Goal: Navigation & Orientation: Find specific page/section

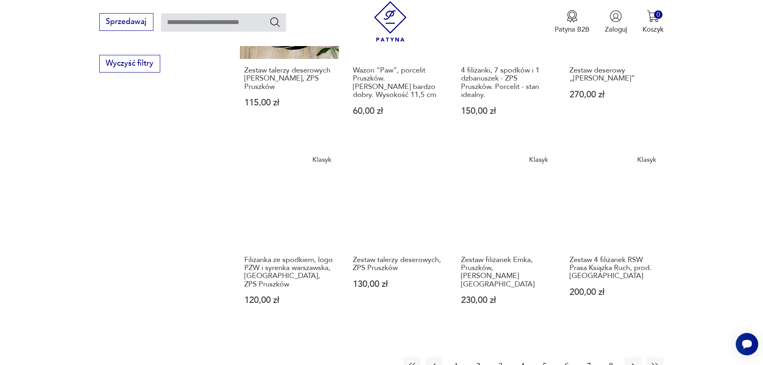
scroll to position [608, 0]
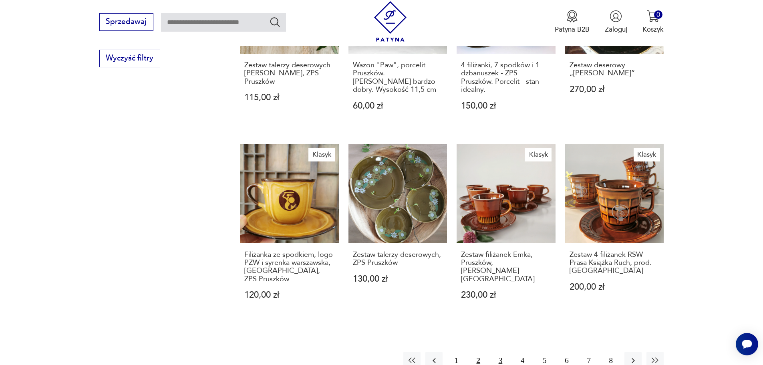
click at [507, 352] on button "3" at bounding box center [500, 360] width 17 height 17
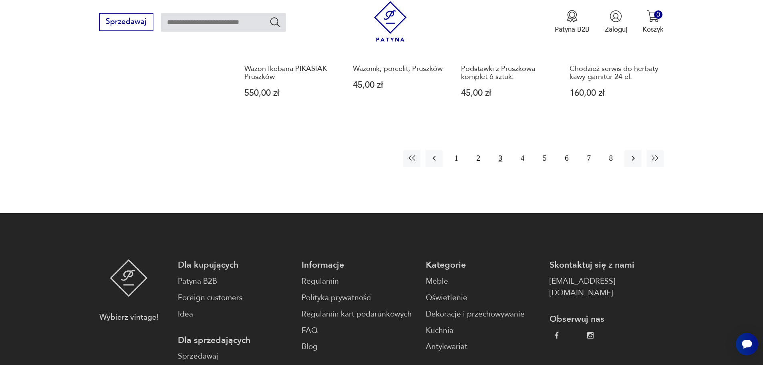
scroll to position [808, 0]
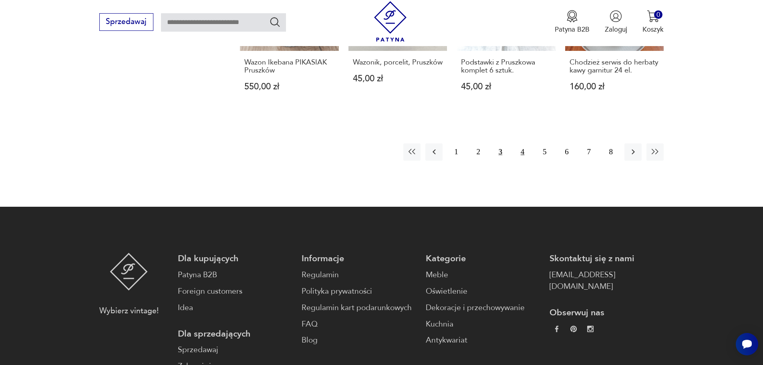
click at [524, 143] on button "4" at bounding box center [522, 151] width 17 height 17
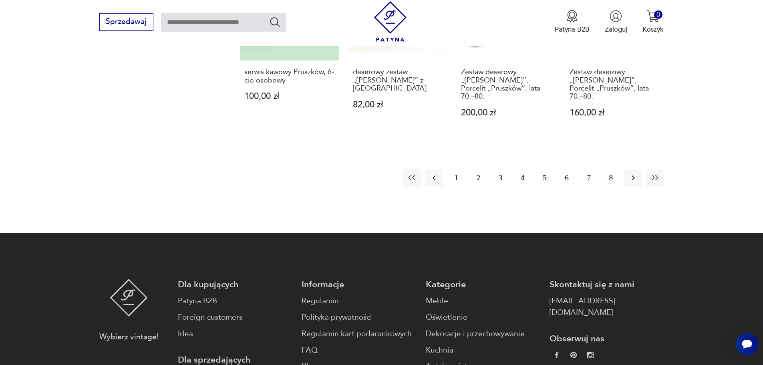
scroll to position [808, 0]
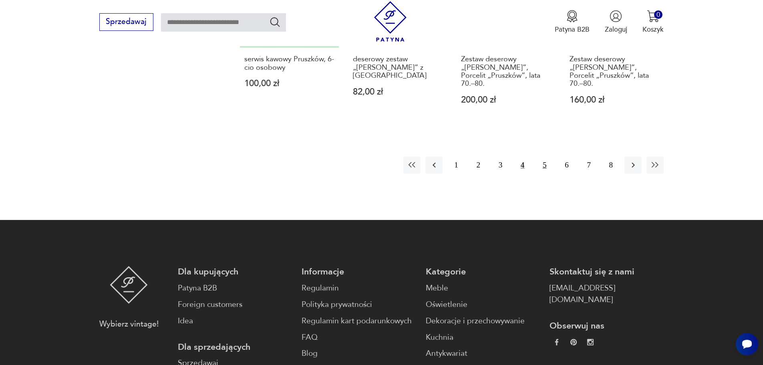
click at [547, 157] on button "5" at bounding box center [544, 165] width 17 height 17
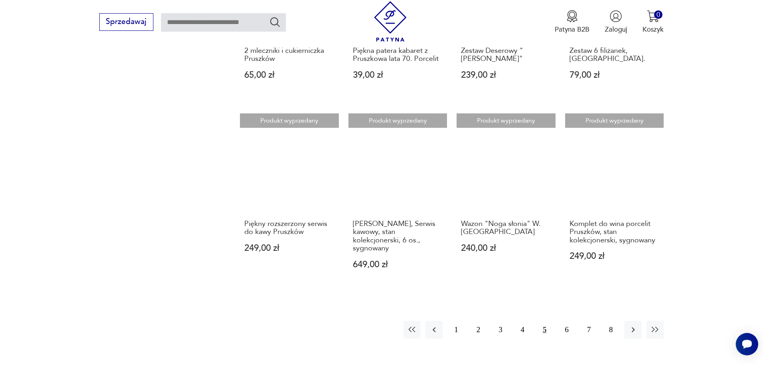
scroll to position [648, 0]
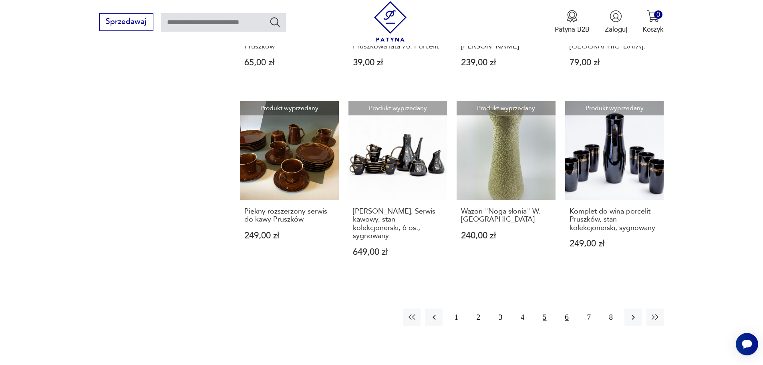
click at [569, 308] on button "6" at bounding box center [566, 316] width 17 height 17
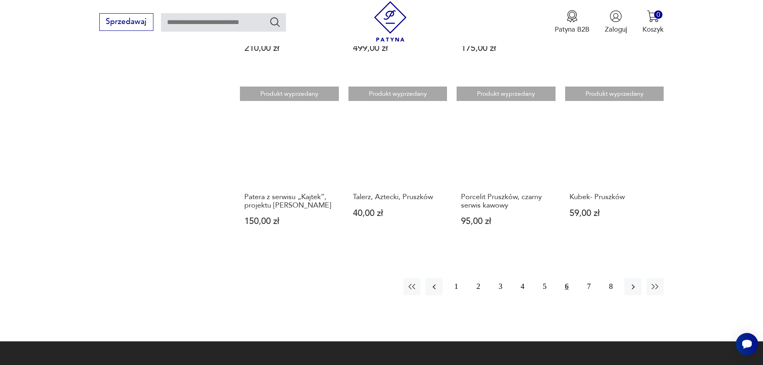
scroll to position [688, 0]
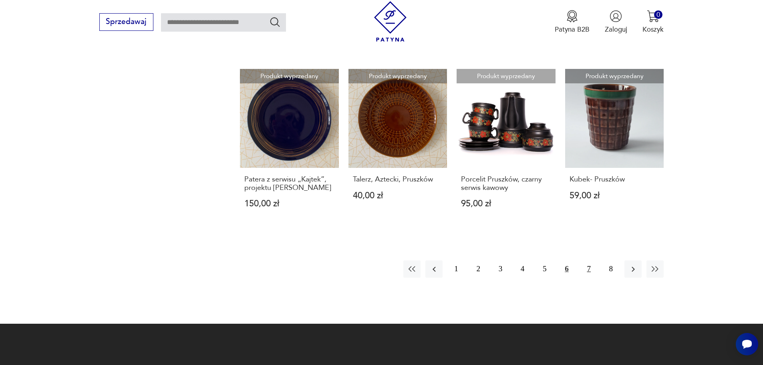
click at [587, 260] on button "7" at bounding box center [588, 268] width 17 height 17
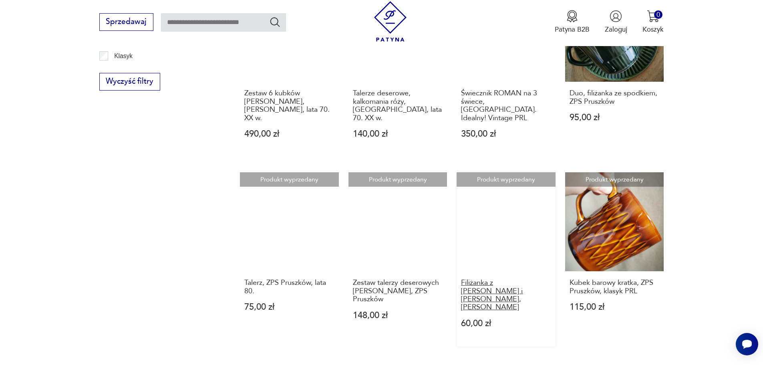
scroll to position [768, 0]
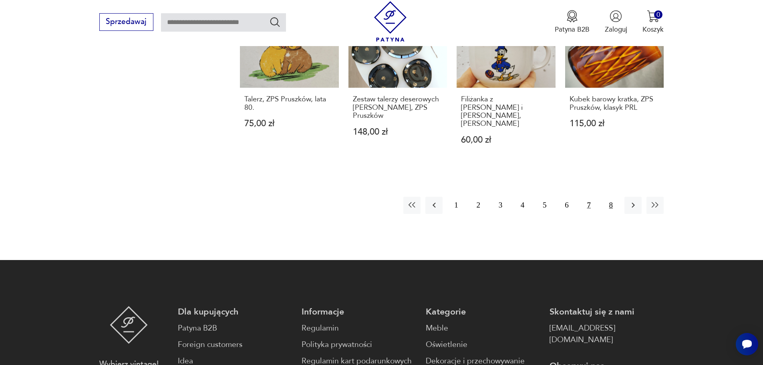
click at [617, 197] on button "8" at bounding box center [610, 205] width 17 height 17
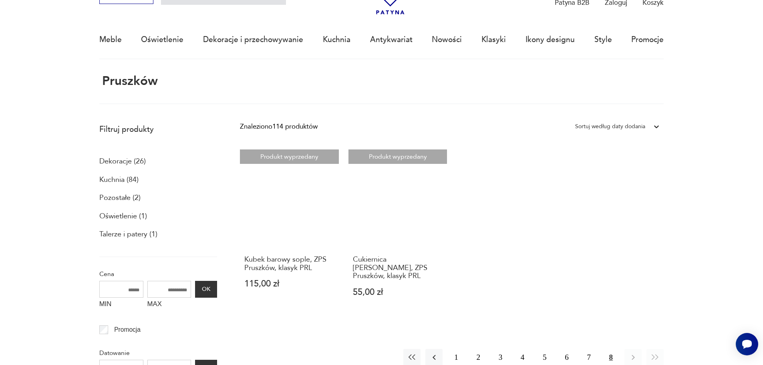
scroll to position [48, 0]
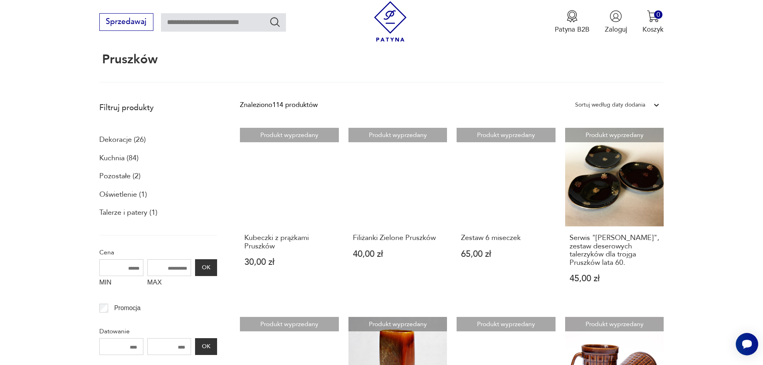
scroll to position [88, 0]
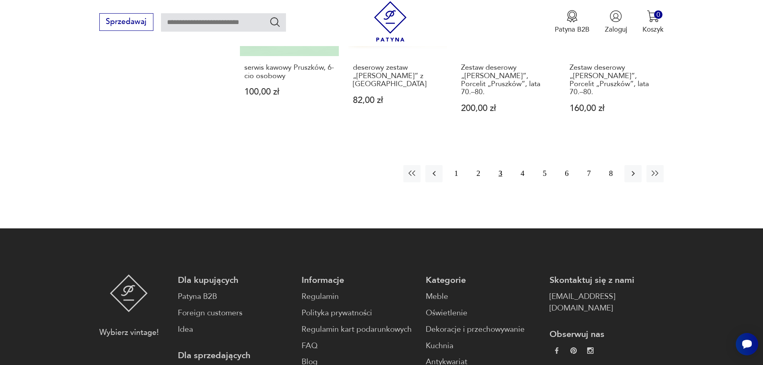
scroll to position [808, 0]
